Goal: Information Seeking & Learning: Find contact information

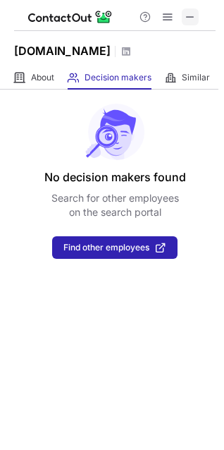
click at [190, 15] on span at bounding box center [190, 16] width 11 height 11
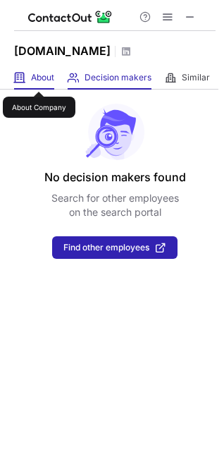
click at [39, 79] on span "About" at bounding box center [42, 77] width 23 height 11
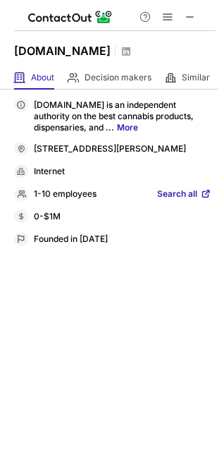
click at [188, 194] on span "Search all" at bounding box center [177, 194] width 40 height 13
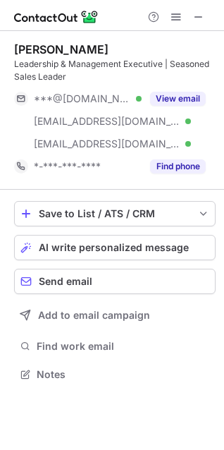
scroll to position [364, 224]
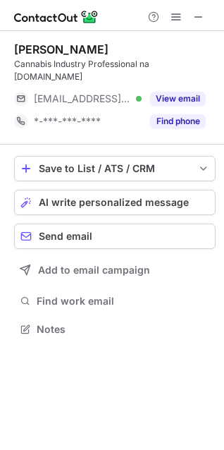
scroll to position [319, 224]
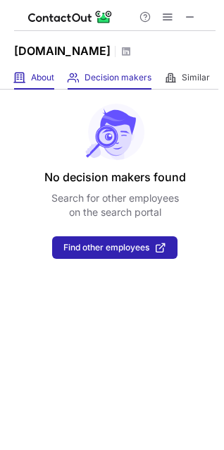
click at [42, 71] on div "About About Company" at bounding box center [34, 77] width 40 height 23
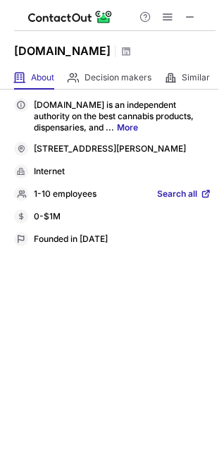
click at [175, 189] on span "Search all" at bounding box center [177, 194] width 40 height 13
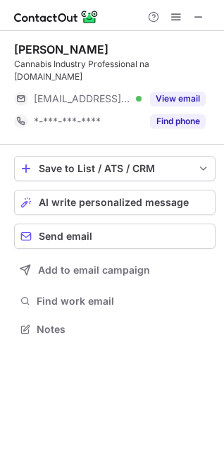
scroll to position [319, 224]
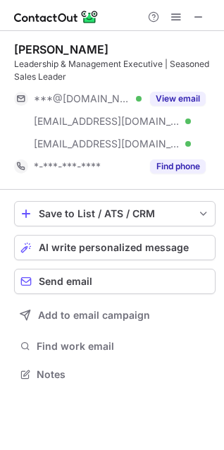
scroll to position [364, 224]
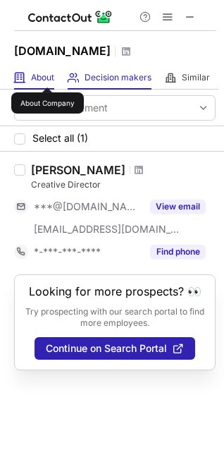
click at [47, 75] on span "About" at bounding box center [42, 77] width 23 height 11
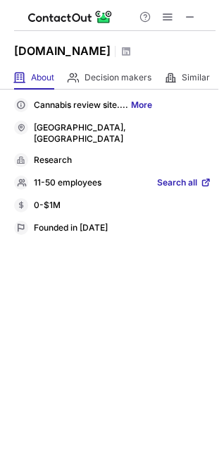
click at [183, 177] on span "Search all" at bounding box center [177, 183] width 40 height 13
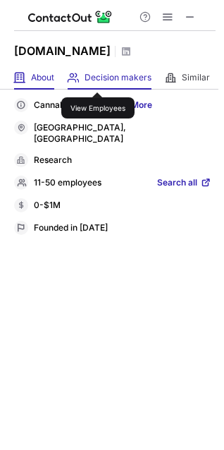
drag, startPoint x: 98, startPoint y: 76, endPoint x: 98, endPoint y: 66, distance: 9.9
click at [98, 76] on span "Decision makers" at bounding box center [118, 77] width 67 height 11
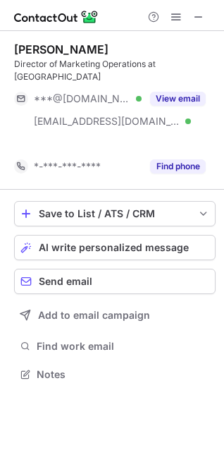
scroll to position [329, 224]
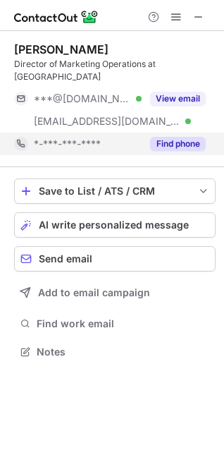
click at [174, 137] on button "Find phone" at bounding box center [178, 144] width 56 height 14
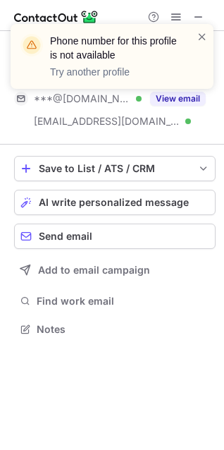
scroll to position [307, 224]
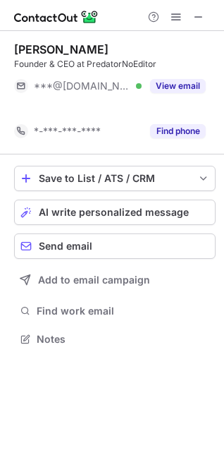
scroll to position [307, 224]
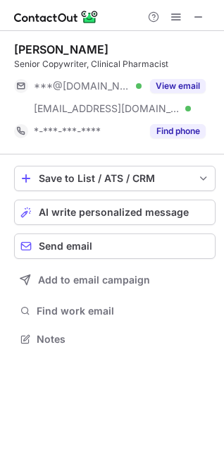
scroll to position [329, 224]
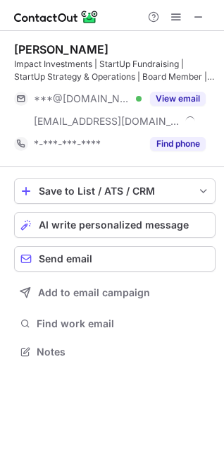
scroll to position [342, 224]
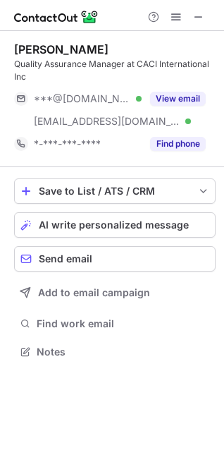
scroll to position [342, 224]
